Goal: Transaction & Acquisition: Purchase product/service

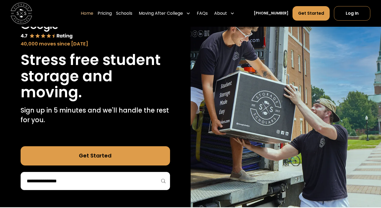
scroll to position [42, 0]
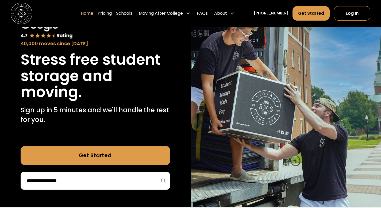
click at [109, 176] on div at bounding box center [96, 181] width 150 height 18
click at [97, 189] on div at bounding box center [96, 181] width 150 height 18
click at [99, 182] on input "search" at bounding box center [95, 180] width 138 height 9
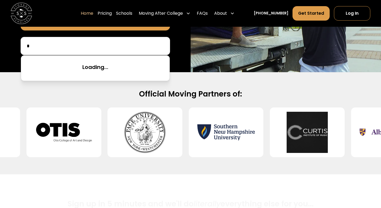
scroll to position [177, 0]
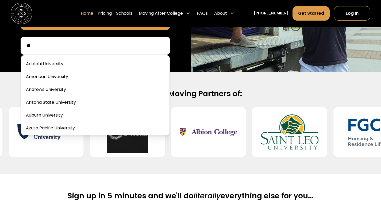
type input "*"
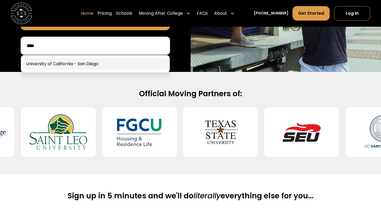
type input "****"
click at [55, 66] on link at bounding box center [95, 64] width 144 height 12
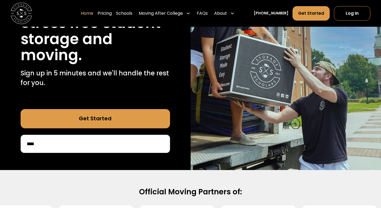
scroll to position [73, 0]
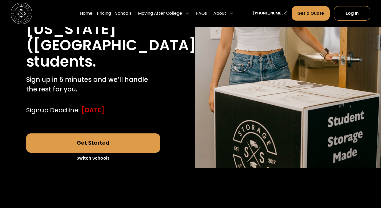
scroll to position [153, 0]
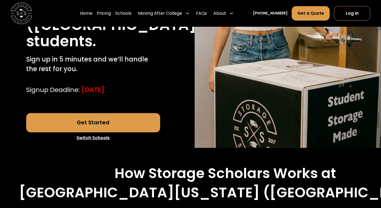
click at [71, 118] on link "Get Started" at bounding box center [93, 122] width 134 height 19
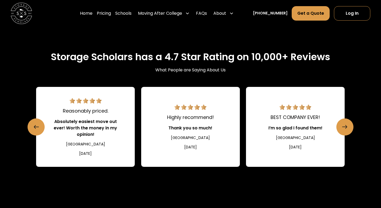
scroll to position [577, 0]
